Goal: Use online tool/utility: Utilize a website feature to perform a specific function

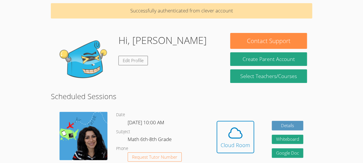
scroll to position [36, 0]
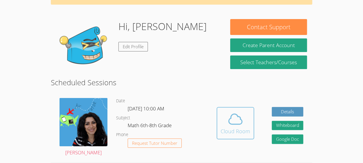
click at [242, 121] on icon at bounding box center [235, 119] width 16 height 16
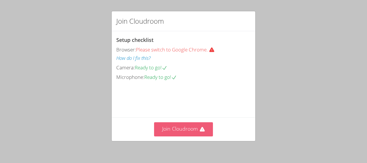
click at [197, 135] on button "Join Cloudroom" at bounding box center [183, 129] width 59 height 14
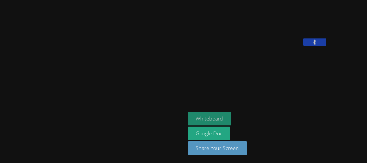
click at [190, 114] on button "Whiteboard" at bounding box center [210, 119] width 44 height 14
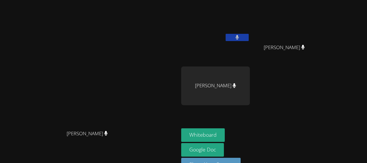
click at [246, 60] on div "[PERSON_NAME]" at bounding box center [215, 33] width 69 height 62
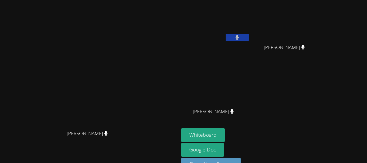
click at [177, 16] on div "[PERSON_NAME] [PERSON_NAME]" at bounding box center [89, 89] width 174 height 175
